Goal: Task Accomplishment & Management: Use online tool/utility

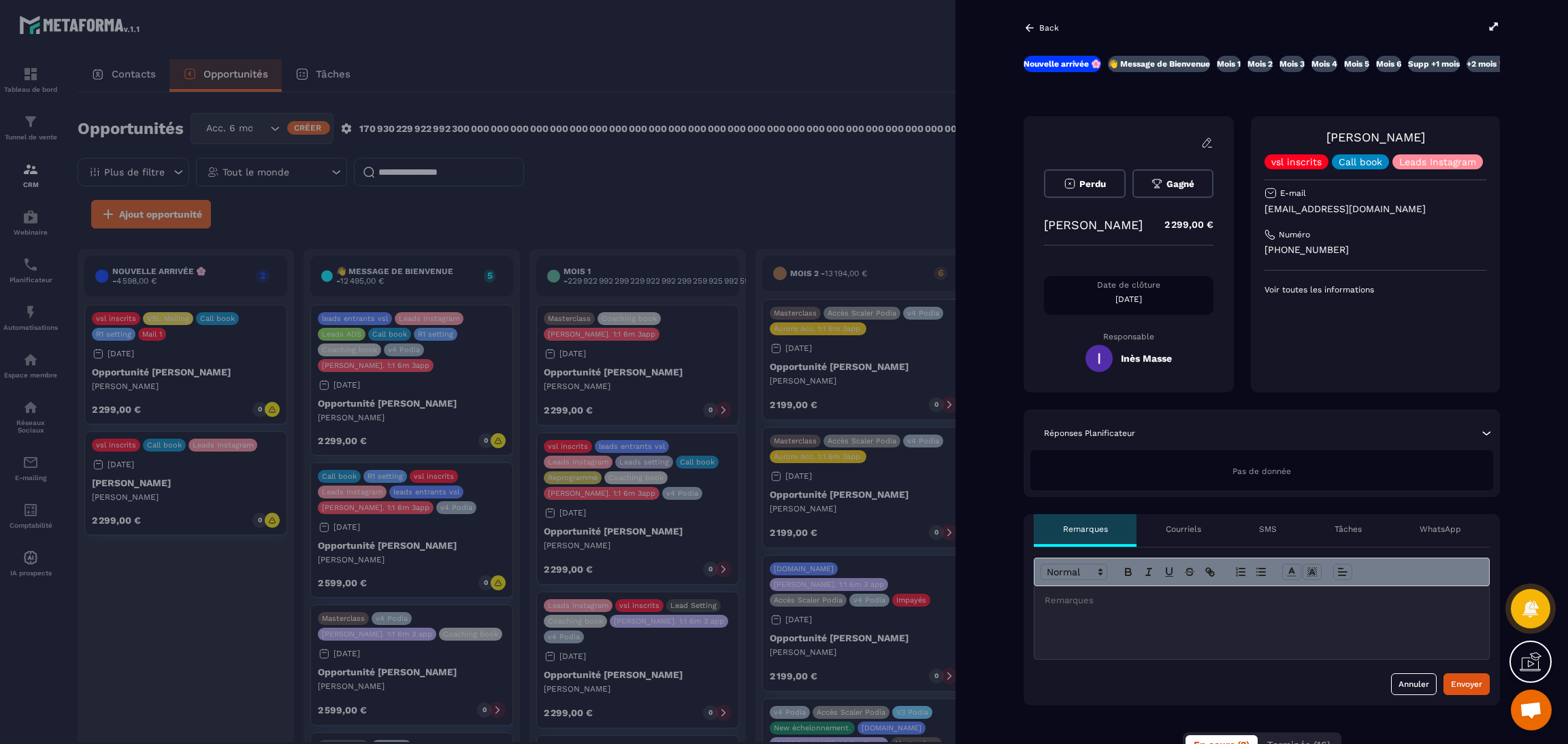
click at [161, 607] on div at bounding box center [784, 372] width 1568 height 744
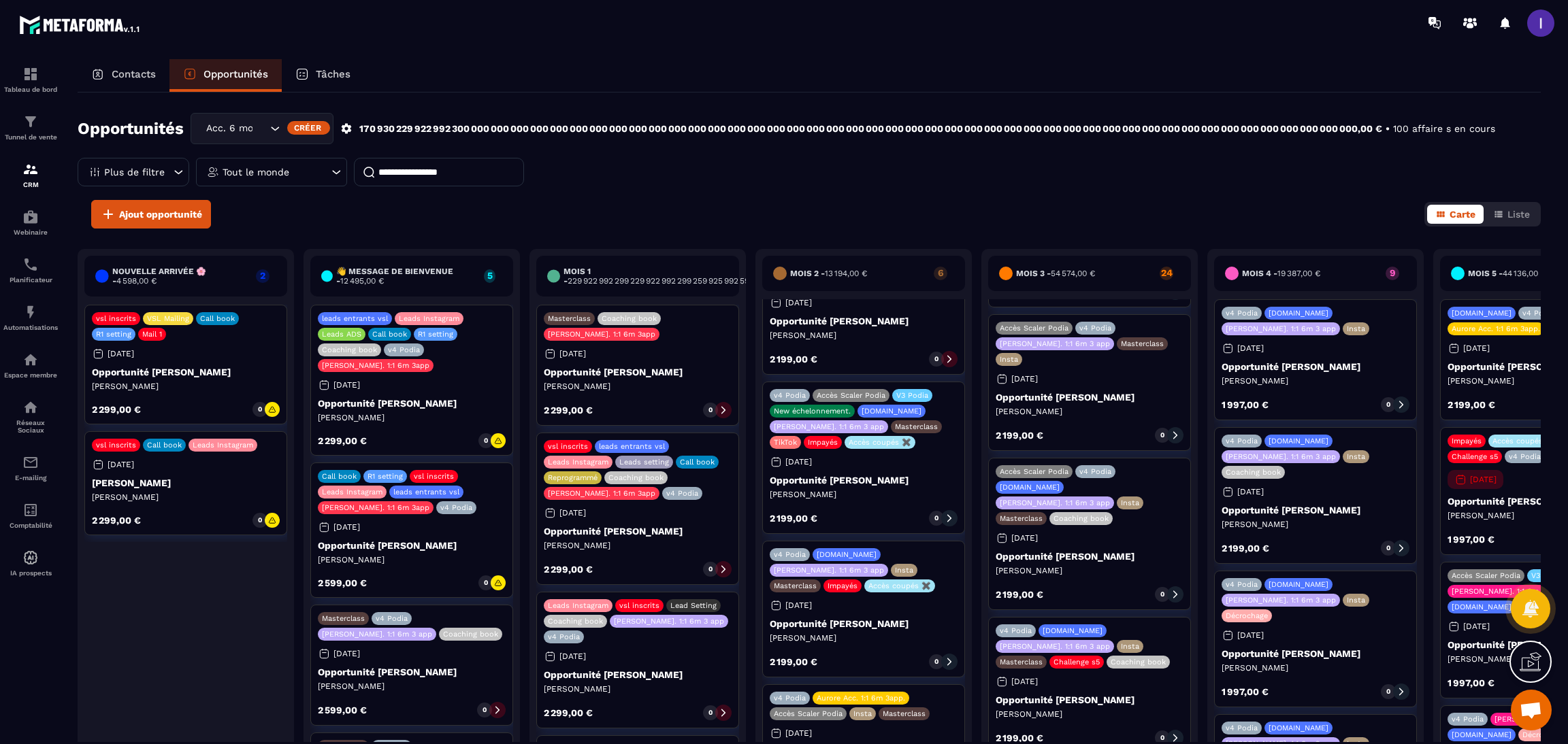
scroll to position [336, 0]
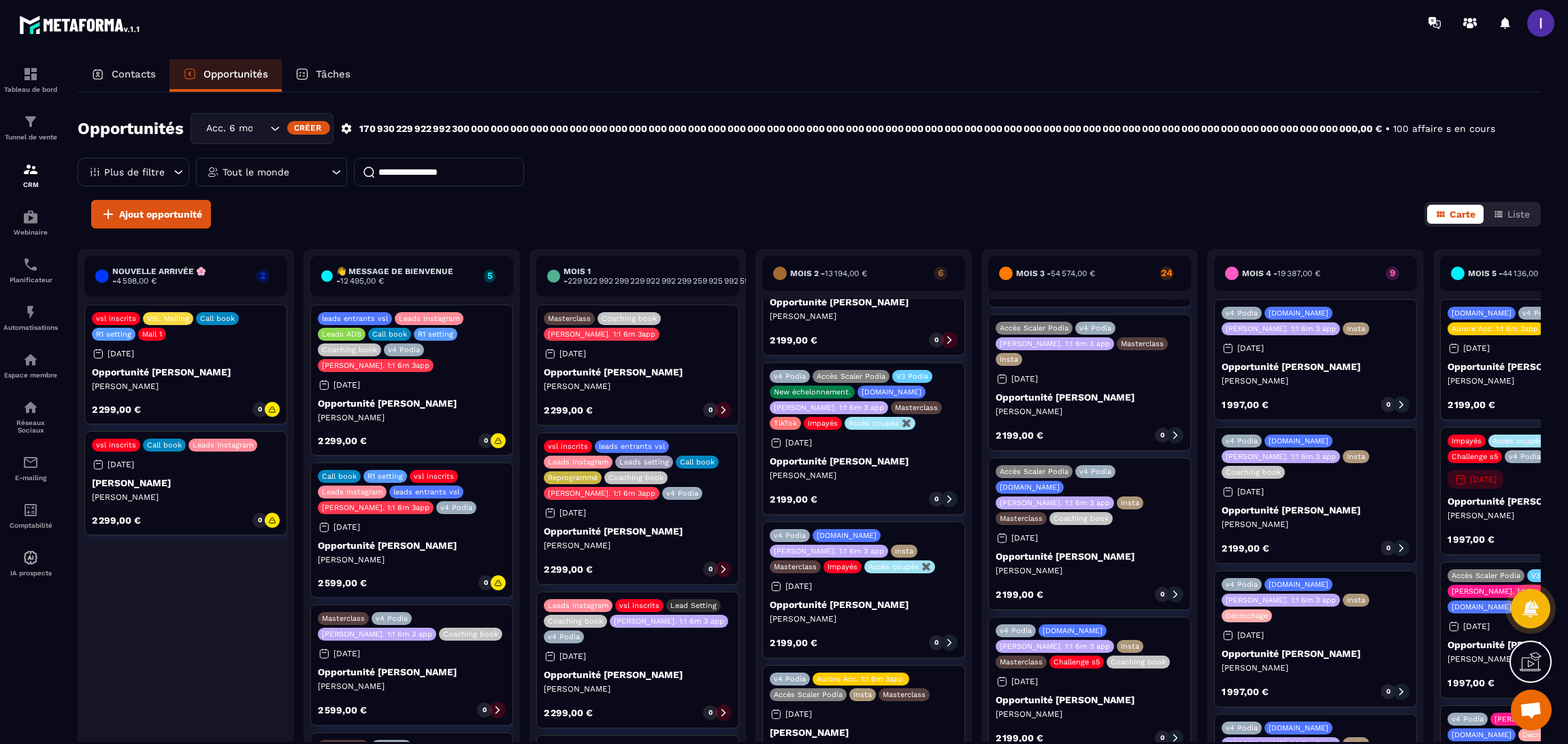
click at [303, 653] on div "Nouvelle arrivée 🌸 - 4 598,00 € 2 vsl inscrits VSL Mailing Call book R1 setting…" at bounding box center [411, 513] width 217 height 530
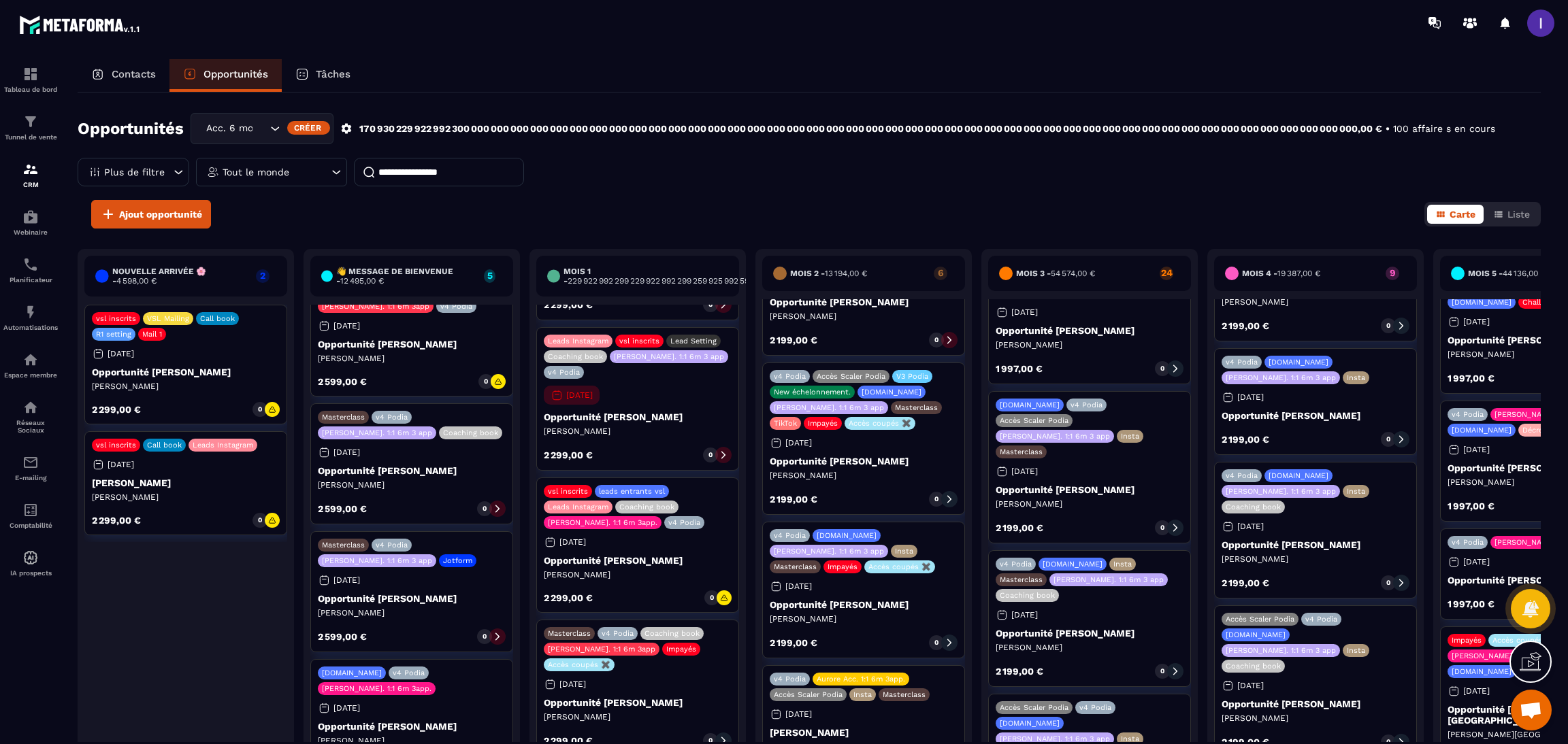
scroll to position [306, 0]
click at [26, 127] on img at bounding box center [30, 122] width 16 height 16
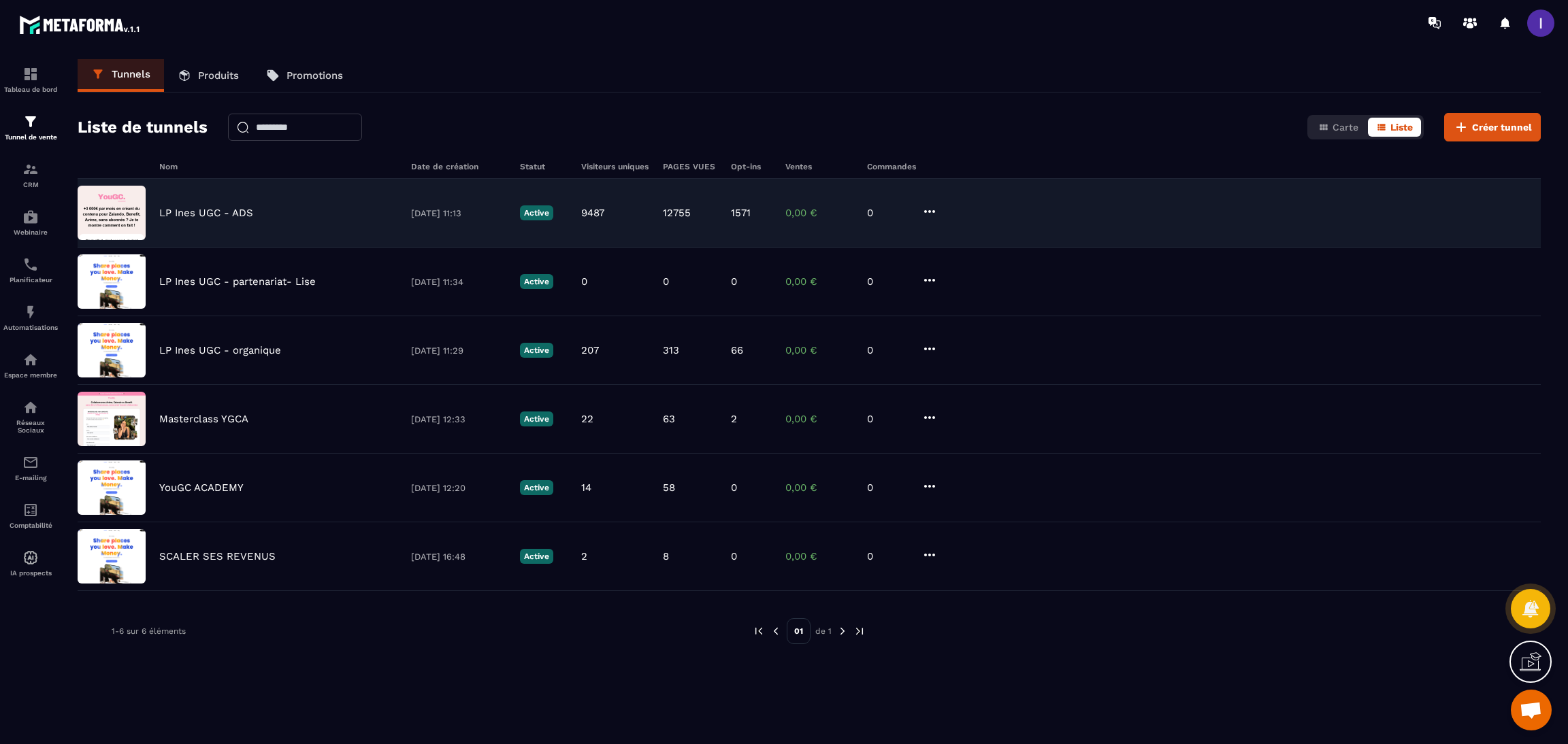
click at [229, 212] on p "LP Ines UGC - ADS" at bounding box center [206, 213] width 94 height 12
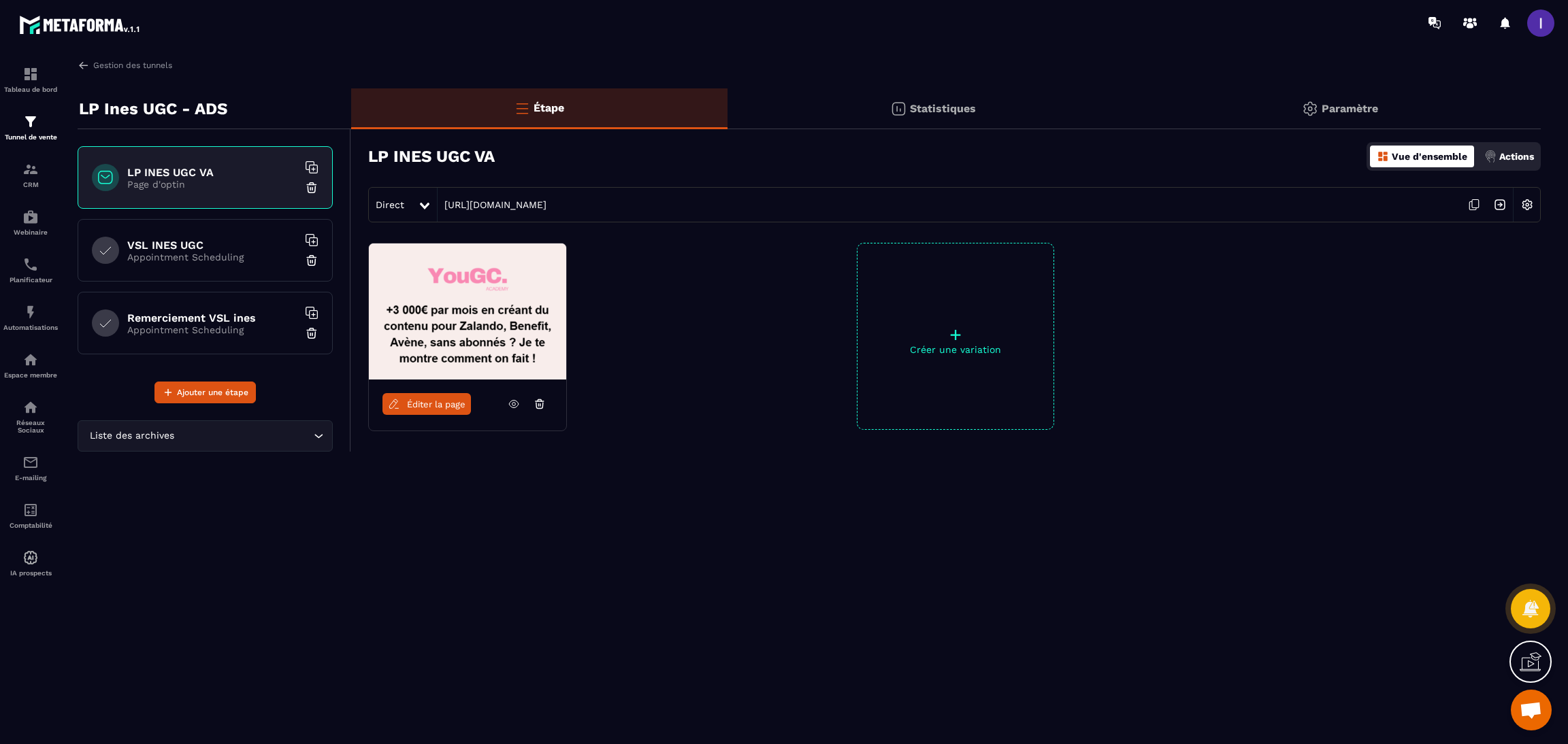
click at [435, 400] on span "Éditer la page" at bounding box center [436, 405] width 59 height 10
